Goal: Task Accomplishment & Management: Complete application form

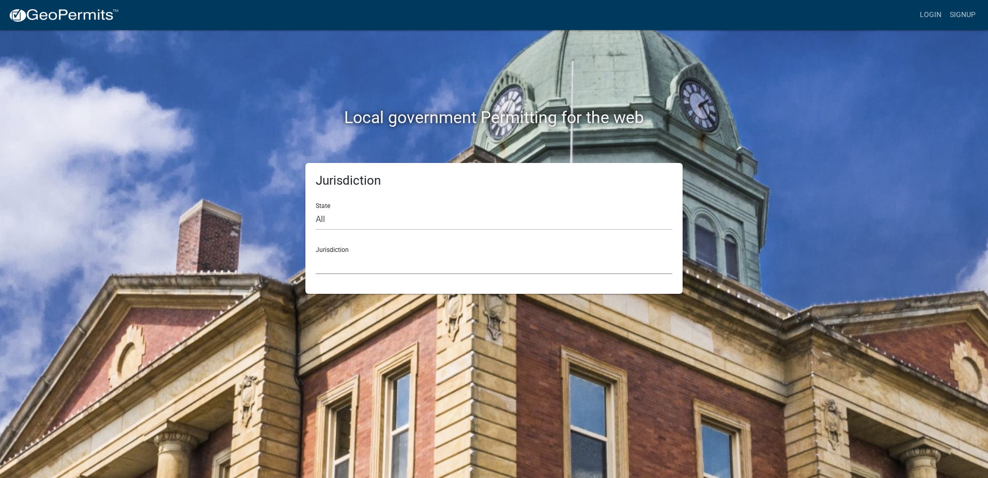
click at [345, 264] on select "[GEOGRAPHIC_DATA], [US_STATE] [GEOGRAPHIC_DATA], [US_STATE][PERSON_NAME][GEOGRA…" at bounding box center [494, 263] width 357 height 21
click at [167, 119] on div "Local government Permitting for the web Jurisdiction State All [US_STATE] [US_S…" at bounding box center [494, 239] width 988 height 478
drag, startPoint x: 364, startPoint y: 217, endPoint x: 356, endPoint y: 213, distance: 9.0
click at [364, 216] on select "All [US_STATE] [US_STATE] [US_STATE] [US_STATE] [US_STATE] [US_STATE] [US_STATE…" at bounding box center [494, 219] width 357 height 21
select select "[US_STATE]"
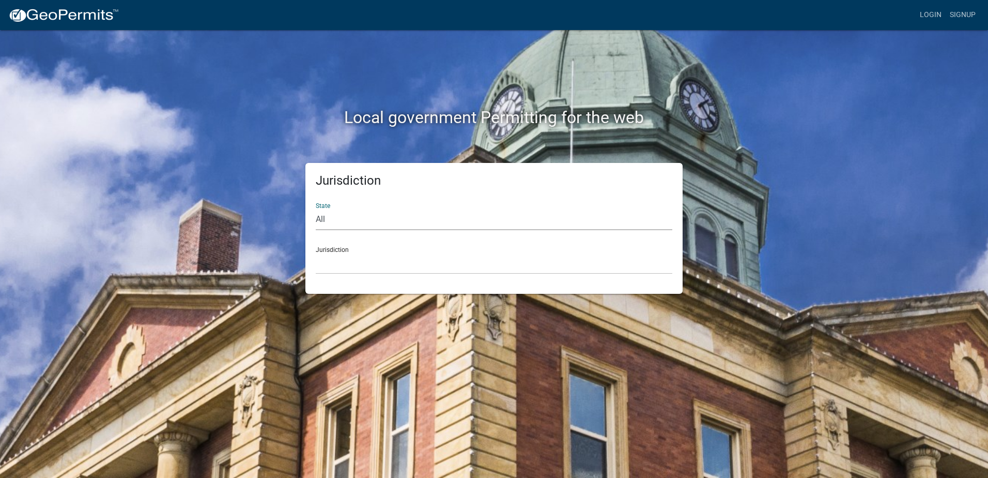
click at [316, 209] on select "All [US_STATE] [US_STATE] [US_STATE] [US_STATE] [US_STATE] [US_STATE] [US_STATE…" at bounding box center [494, 219] width 357 height 21
click at [349, 264] on select "City of [GEOGRAPHIC_DATA], [US_STATE] City of [GEOGRAPHIC_DATA], [US_STATE] Cit…" at bounding box center [494, 263] width 357 height 21
click at [336, 261] on select "City of [GEOGRAPHIC_DATA], [US_STATE] City of [GEOGRAPHIC_DATA], [US_STATE] Cit…" at bounding box center [494, 263] width 357 height 21
click at [361, 211] on select "All [US_STATE] [US_STATE] [US_STATE] [US_STATE] [US_STATE] [US_STATE] [US_STATE…" at bounding box center [494, 219] width 357 height 21
click at [589, 89] on div "Local government Permitting for the web" at bounding box center [494, 96] width 589 height 132
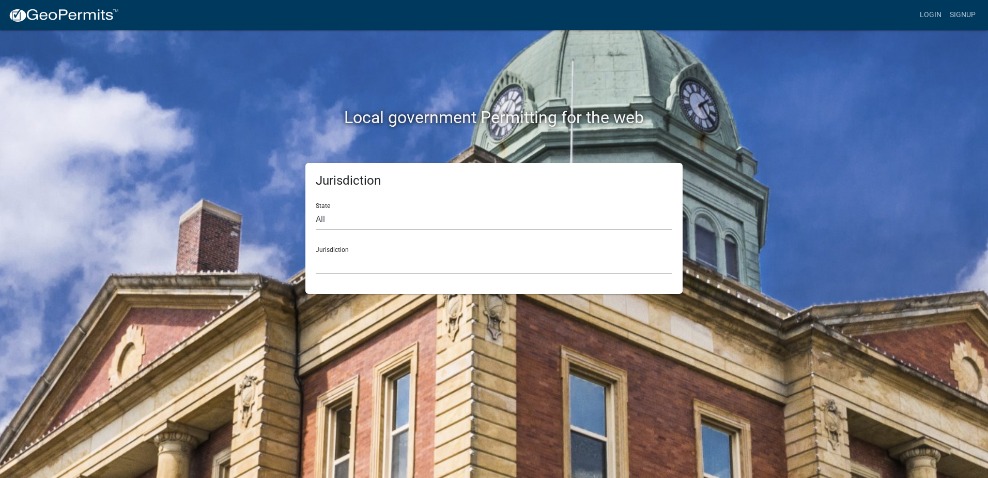
click at [358, 244] on div "Jurisdiction City of [GEOGRAPHIC_DATA], [US_STATE] City of [GEOGRAPHIC_DATA], […" at bounding box center [494, 256] width 357 height 36
click at [334, 271] on select "City of [GEOGRAPHIC_DATA], [US_STATE] City of [GEOGRAPHIC_DATA], [US_STATE] Cit…" at bounding box center [494, 263] width 357 height 21
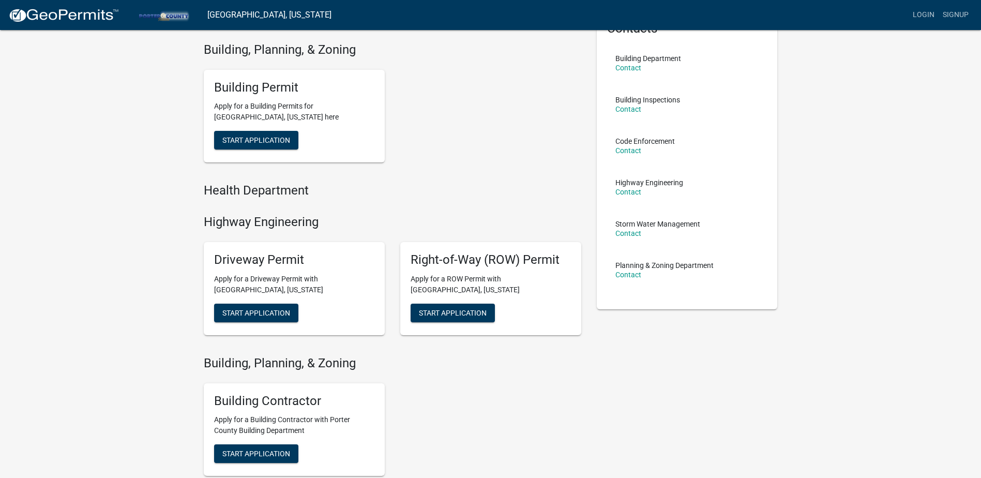
scroll to position [47, 0]
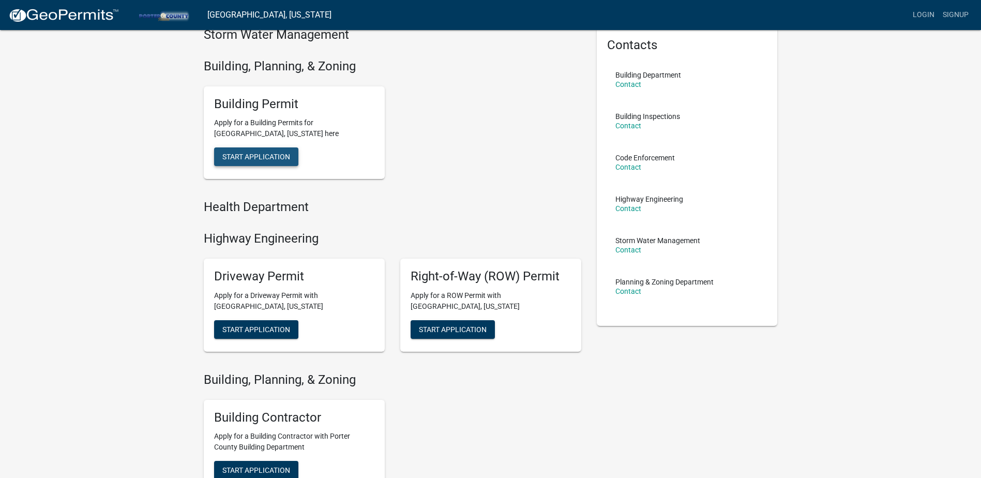
click at [263, 152] on span "Start Application" at bounding box center [256, 156] width 68 height 8
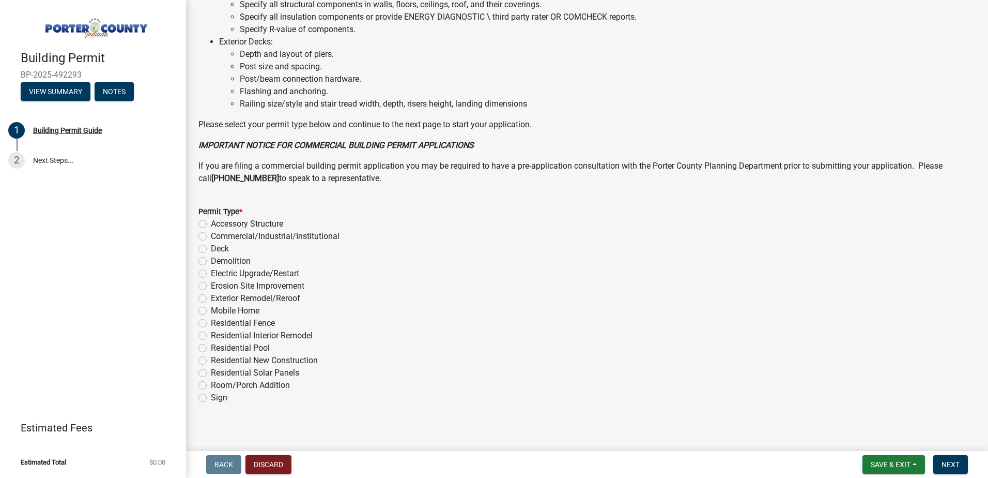
scroll to position [692, 0]
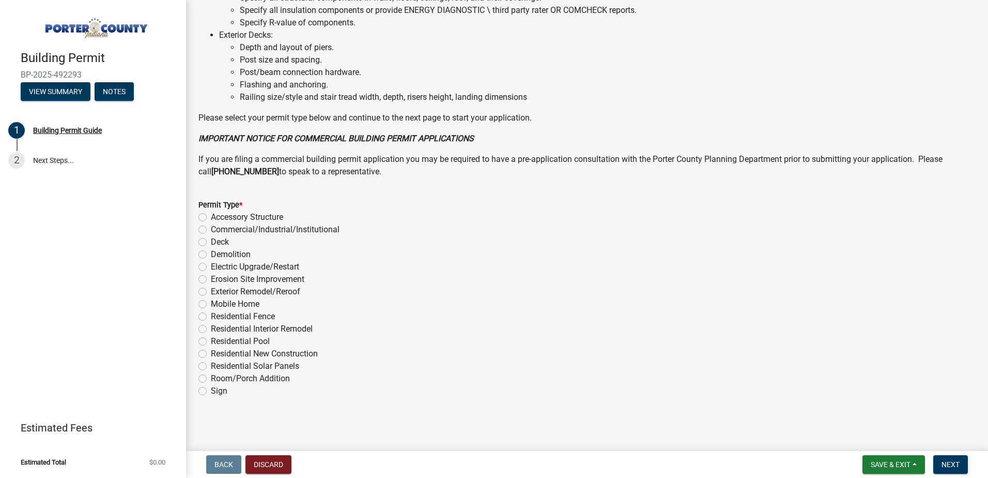
click at [207, 264] on div "Electric Upgrade/Restart" at bounding box center [586, 267] width 777 height 12
click at [211, 267] on label "Electric Upgrade/Restart" at bounding box center [255, 267] width 88 height 12
click at [211, 267] on input "Electric Upgrade/Restart" at bounding box center [214, 264] width 7 height 7
radio input "true"
click at [444, 261] on div "Electric Upgrade/Restart" at bounding box center [586, 267] width 777 height 12
